Goal: Navigation & Orientation: Understand site structure

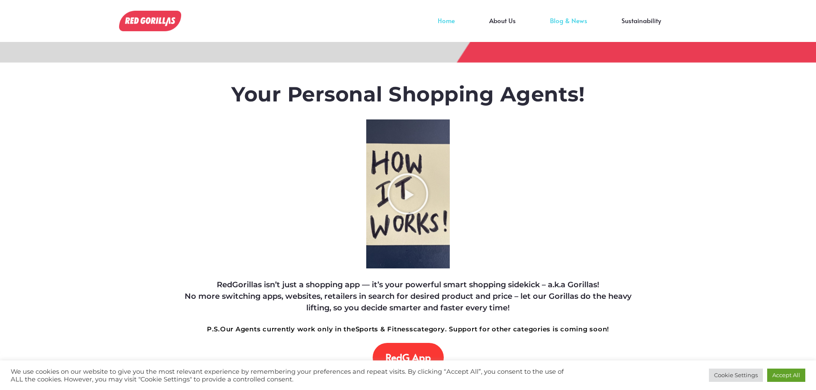
click at [566, 22] on link "Blog & News" at bounding box center [569, 27] width 72 height 13
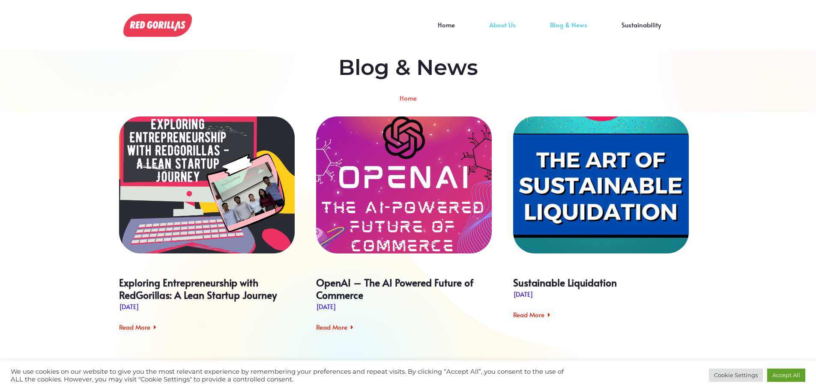
click at [501, 25] on link "About Us" at bounding box center [502, 31] width 61 height 13
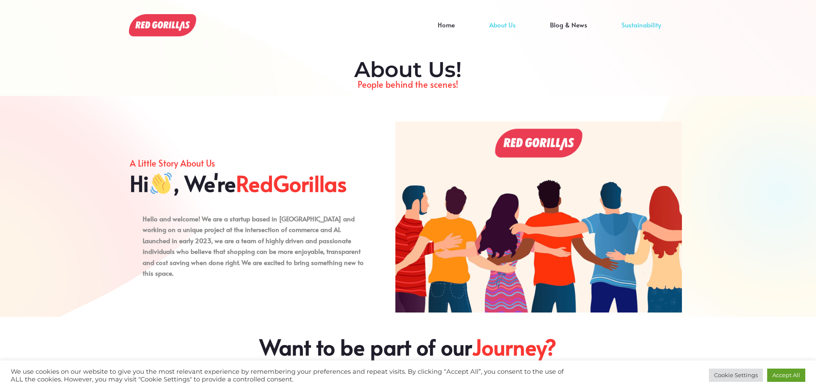
click at [641, 25] on link "Sustainability" at bounding box center [641, 31] width 74 height 13
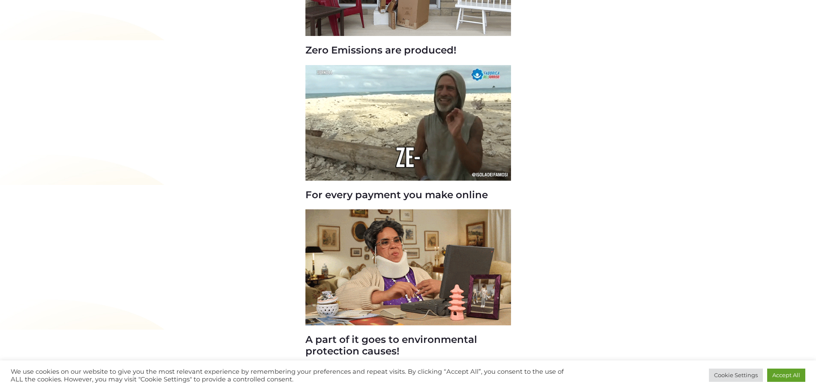
scroll to position [728, 0]
